Goal: Task Accomplishment & Management: Complete application form

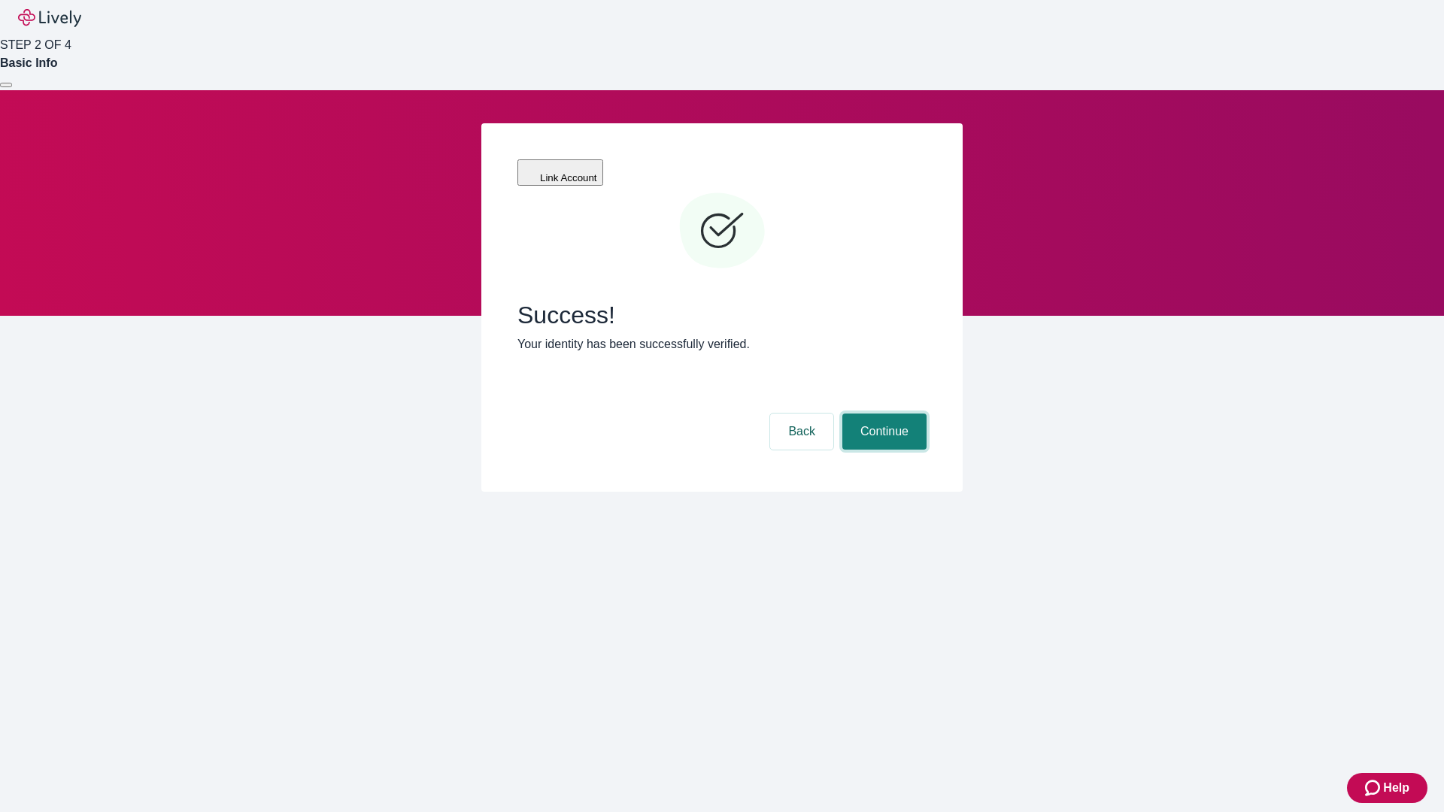
click at [882, 414] on button "Continue" at bounding box center [884, 432] width 84 height 36
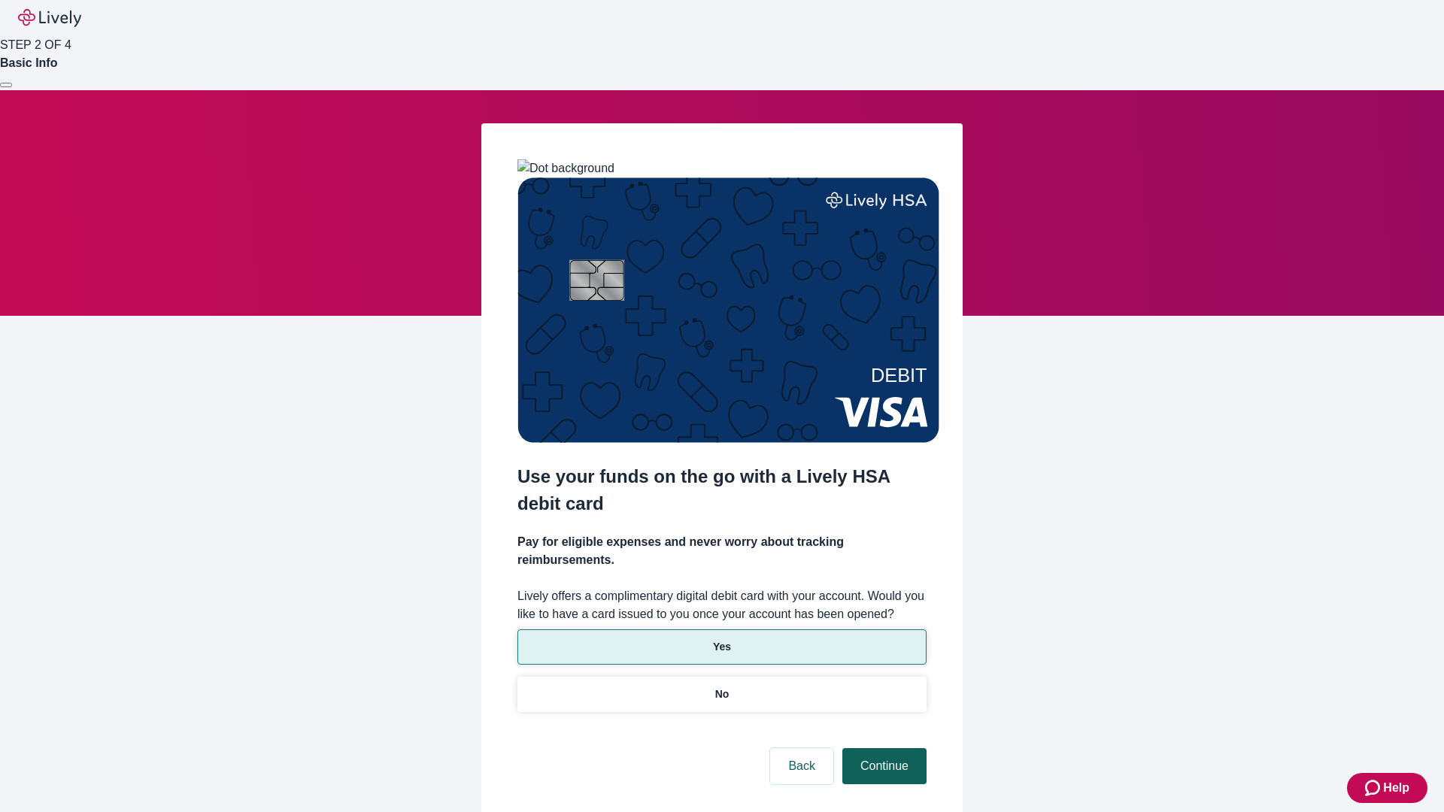
click at [721, 639] on p "Yes" at bounding box center [722, 647] width 18 height 16
click at [882, 748] on button "Continue" at bounding box center [884, 766] width 84 height 36
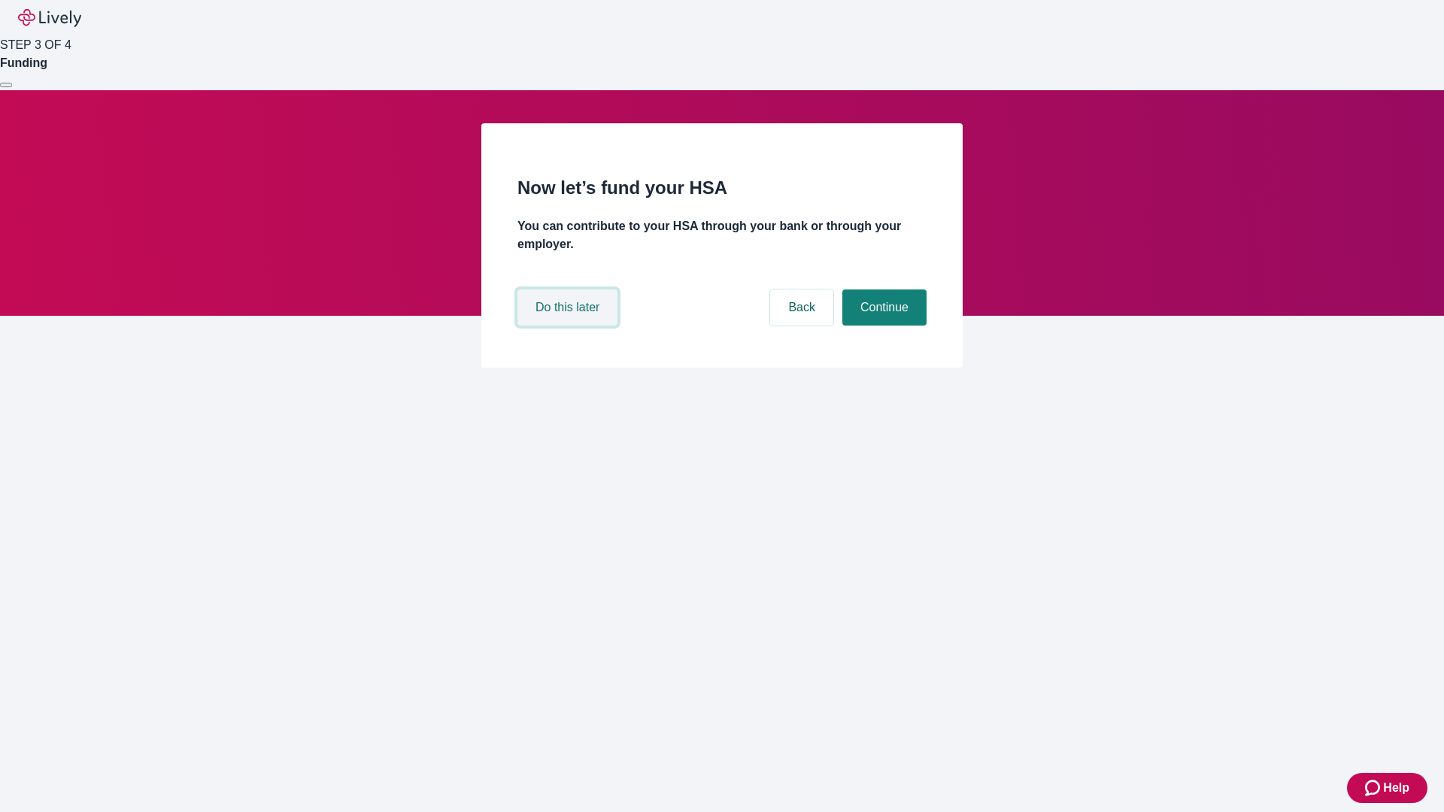
click at [569, 326] on button "Do this later" at bounding box center [567, 308] width 100 height 36
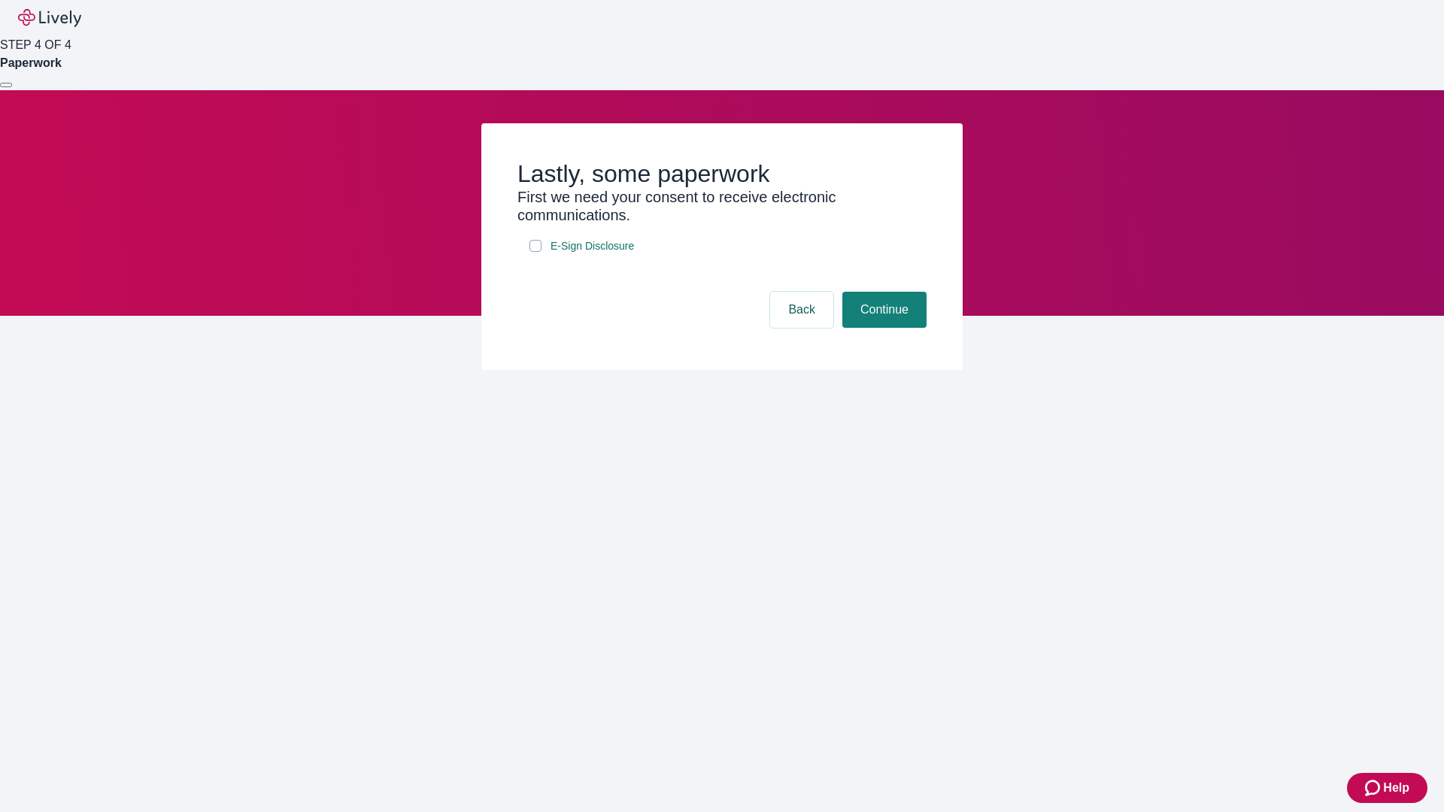
click at [535, 252] on input "E-Sign Disclosure" at bounding box center [535, 246] width 12 height 12
checkbox input "true"
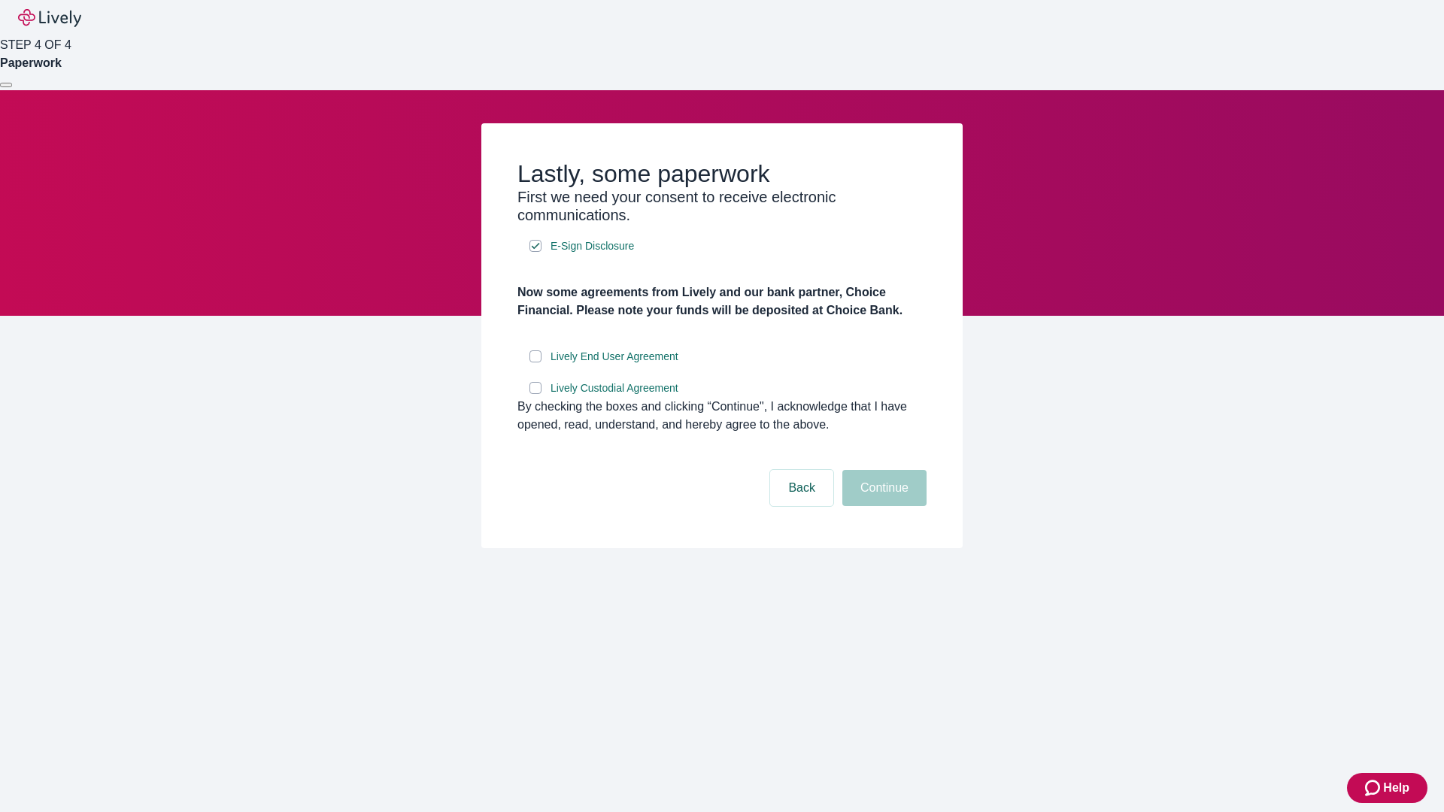
click at [535, 362] on input "Lively End User Agreement" at bounding box center [535, 356] width 12 height 12
checkbox input "true"
click at [535, 394] on input "Lively Custodial Agreement" at bounding box center [535, 388] width 12 height 12
checkbox input "true"
click at [882, 506] on button "Continue" at bounding box center [884, 488] width 84 height 36
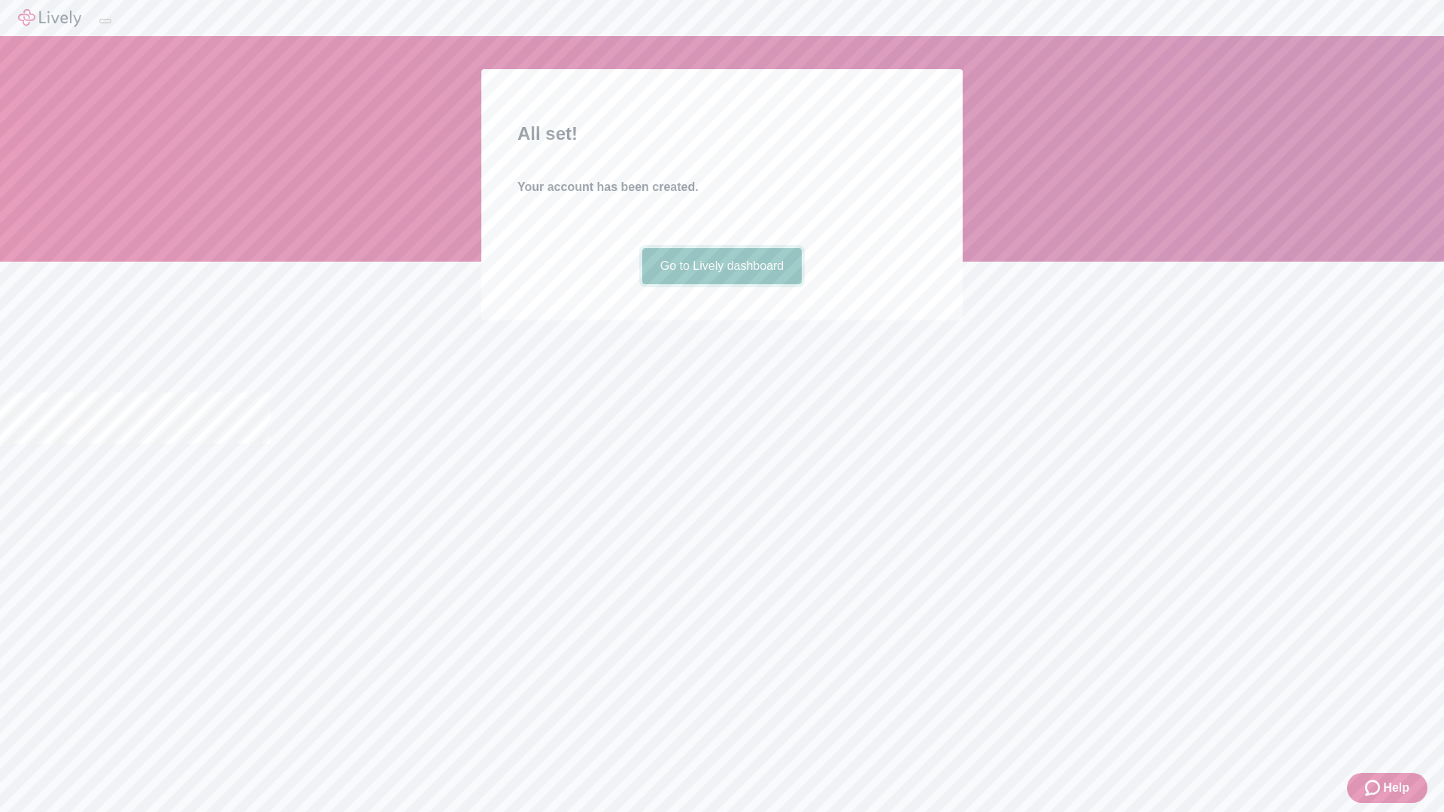
click at [721, 284] on link "Go to Lively dashboard" at bounding box center [722, 266] width 160 height 36
